Goal: Task Accomplishment & Management: Use online tool/utility

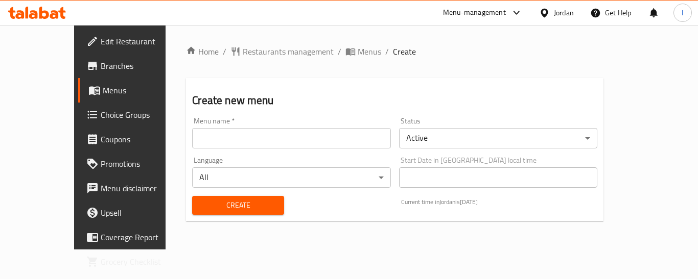
drag, startPoint x: 184, startPoint y: 117, endPoint x: 191, endPoint y: 129, distance: 13.3
click at [192, 119] on div "Menu name   * Menu name *" at bounding box center [291, 133] width 198 height 31
click at [198, 144] on input "text" at bounding box center [291, 138] width 198 height 20
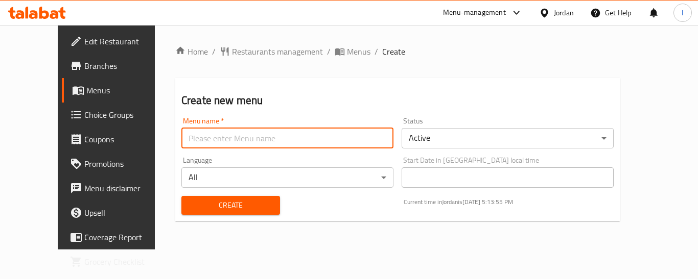
type input "."
click at [212, 207] on span "Create" at bounding box center [231, 205] width 82 height 13
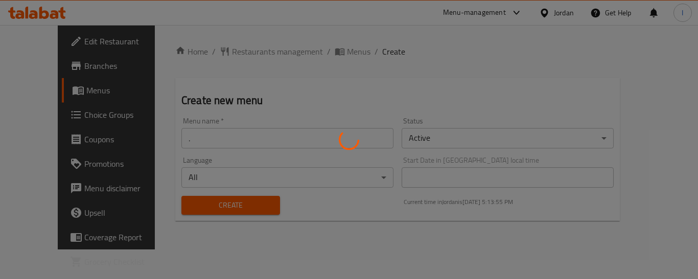
click at [56, 88] on div at bounding box center [349, 139] width 698 height 279
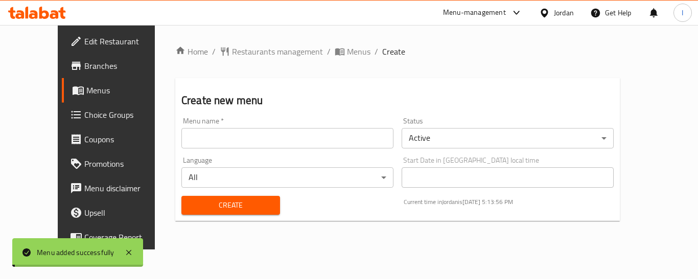
click at [86, 88] on span "Menus" at bounding box center [126, 90] width 80 height 12
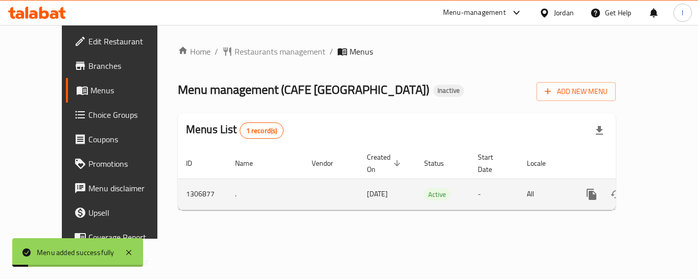
click at [663, 182] on link "enhanced table" at bounding box center [665, 194] width 25 height 25
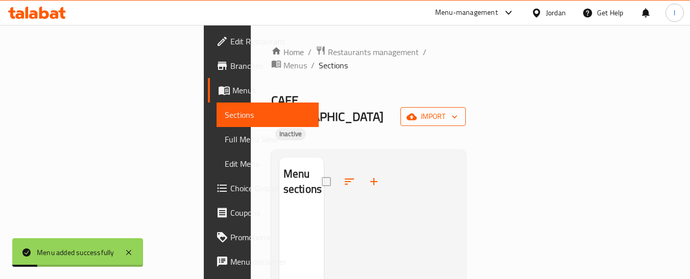
click at [458, 110] on span "import" at bounding box center [433, 116] width 49 height 13
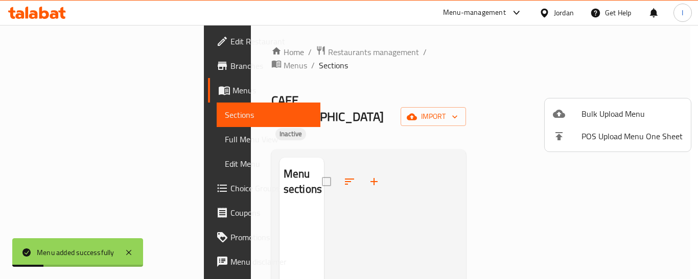
click at [604, 101] on ul "Bulk Upload Menu POS Upload Menu One Sheet" at bounding box center [618, 125] width 146 height 53
click at [602, 108] on span "Bulk Upload Menu" at bounding box center [631, 114] width 101 height 12
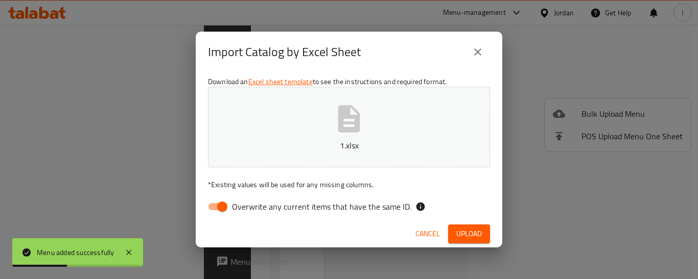
click at [236, 220] on div "Download an Excel sheet template to see the instructions and required format. 1…" at bounding box center [349, 147] width 307 height 148
click at [360, 206] on span "Overwrite any current items that have the same ID." at bounding box center [321, 207] width 179 height 12
click at [251, 206] on input "Overwrite any current items that have the same ID." at bounding box center [222, 206] width 58 height 19
checkbox input "false"
click at [483, 223] on div "Cancel Upload" at bounding box center [349, 234] width 307 height 27
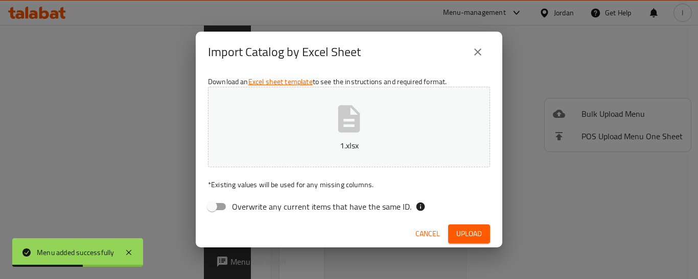
click at [478, 229] on span "Upload" at bounding box center [469, 234] width 26 height 13
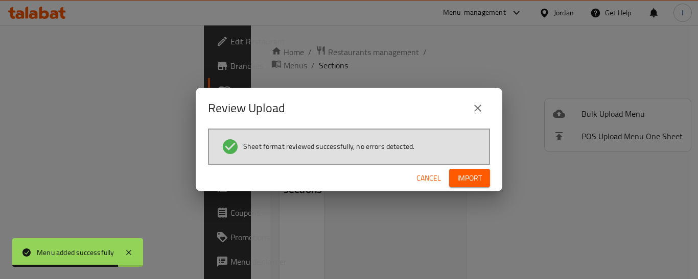
click at [468, 176] on span "Import" at bounding box center [469, 178] width 25 height 13
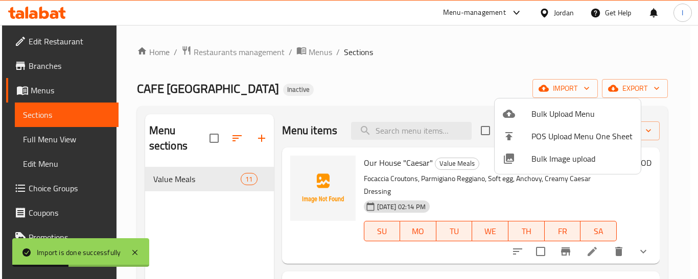
click at [420, 85] on div at bounding box center [349, 139] width 698 height 279
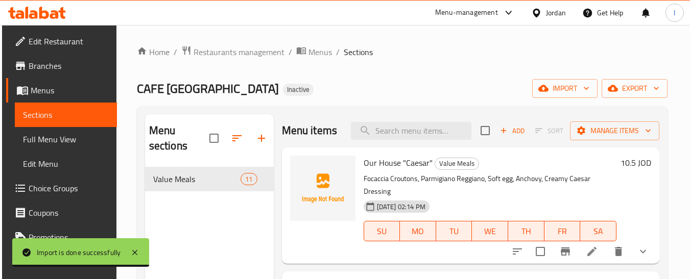
click at [51, 67] on span "Branches" at bounding box center [69, 66] width 81 height 12
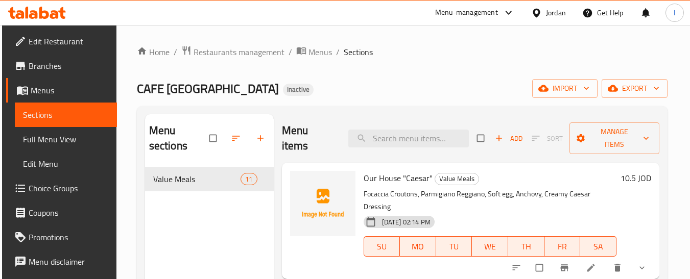
click at [46, 45] on span "Edit Restaurant" at bounding box center [69, 41] width 81 height 12
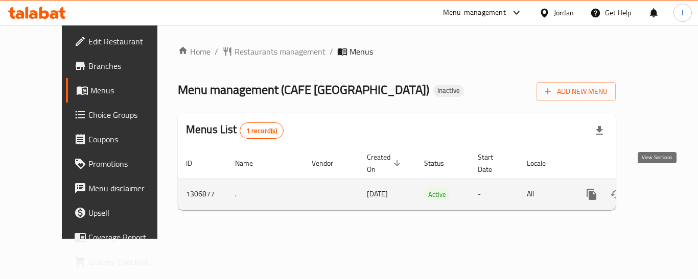
click at [659, 189] on icon "enhanced table" at bounding box center [665, 195] width 12 height 12
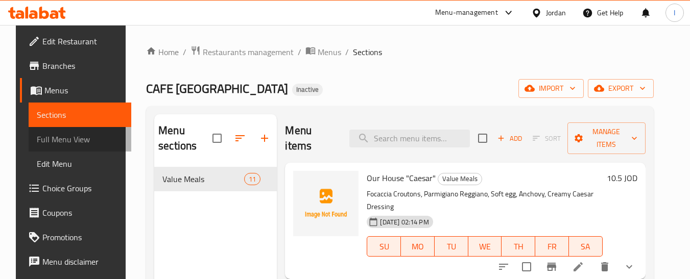
click at [81, 134] on span "Full Menu View" at bounding box center [80, 139] width 86 height 12
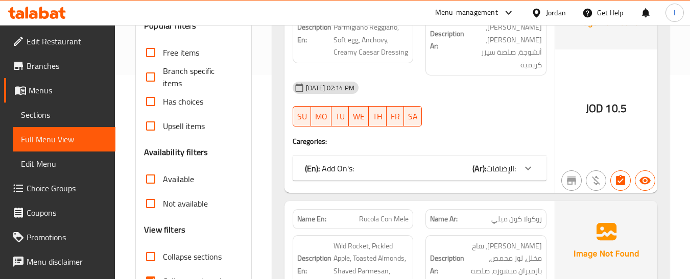
scroll to position [409, 0]
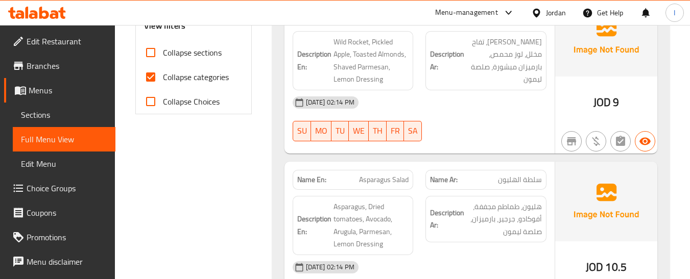
click at [177, 86] on label "Collapse categories" at bounding box center [183, 77] width 90 height 25
click at [163, 86] on input "Collapse categories" at bounding box center [150, 77] width 25 height 25
checkbox input "false"
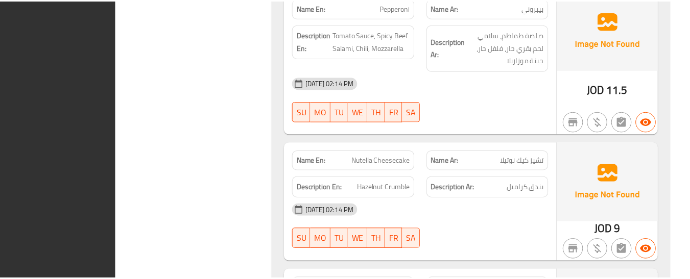
scroll to position [2071, 0]
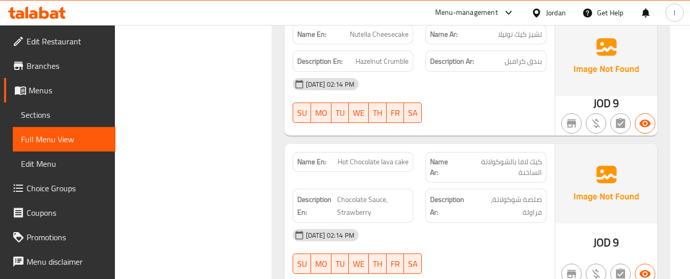
click at [554, 16] on div "Jordan" at bounding box center [556, 12] width 20 height 11
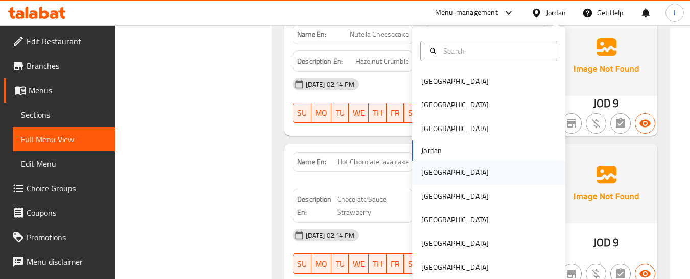
click at [433, 170] on div "Kuwait" at bounding box center [454, 172] width 67 height 11
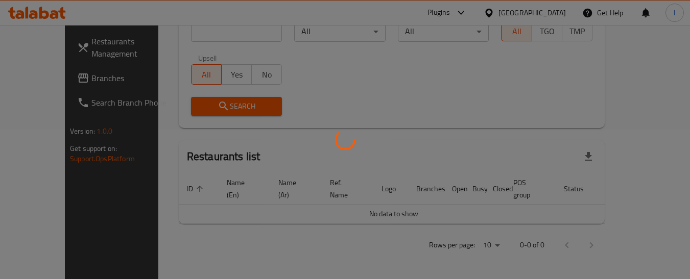
scroll to position [494, 0]
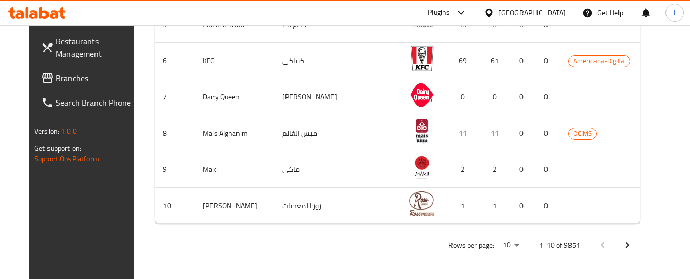
click at [450, 12] on div "Plugins" at bounding box center [439, 13] width 22 height 12
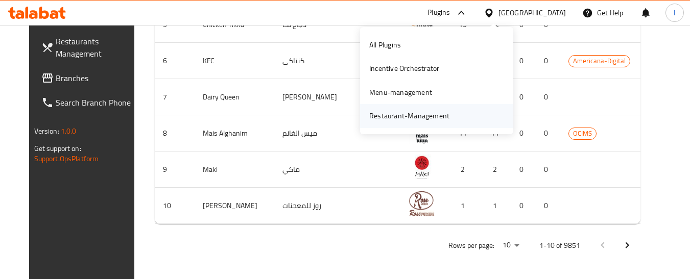
click at [400, 111] on div "Restaurant-Management" at bounding box center [409, 115] width 80 height 11
